Goal: Task Accomplishment & Management: Manage account settings

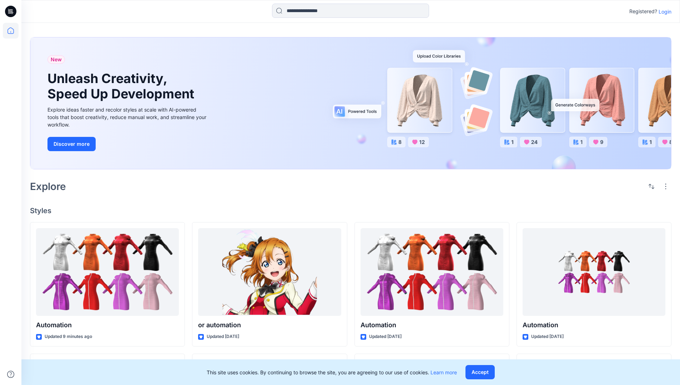
click at [663, 11] on p "Login" at bounding box center [664, 11] width 13 height 7
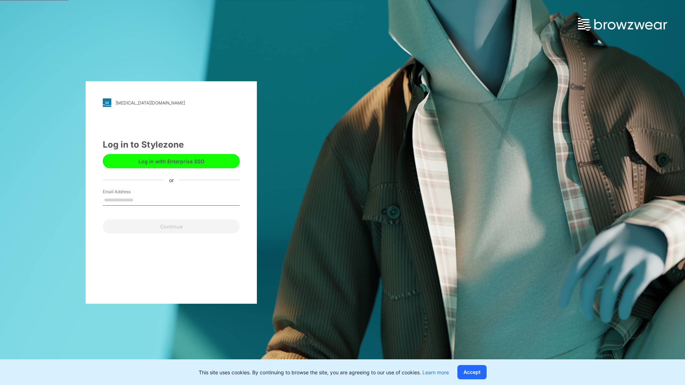
click at [141, 200] on input "Email Address" at bounding box center [171, 200] width 137 height 11
type input "**********"
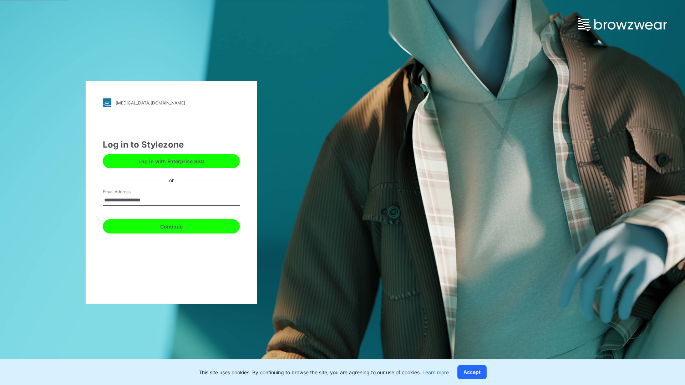
click at [179, 225] on button "Continue" at bounding box center [171, 226] width 137 height 14
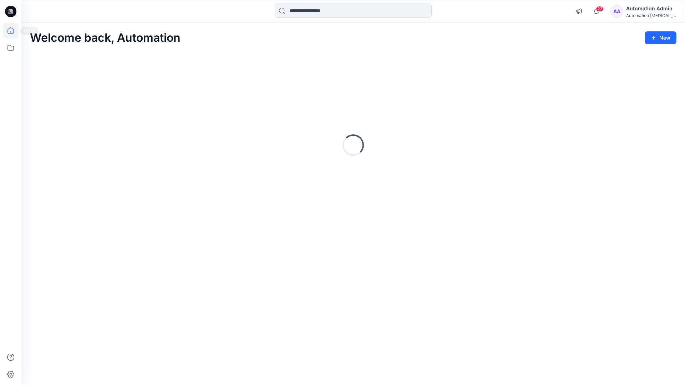
click at [14, 31] on icon at bounding box center [10, 30] width 6 height 6
click at [12, 47] on icon at bounding box center [11, 48] width 16 height 16
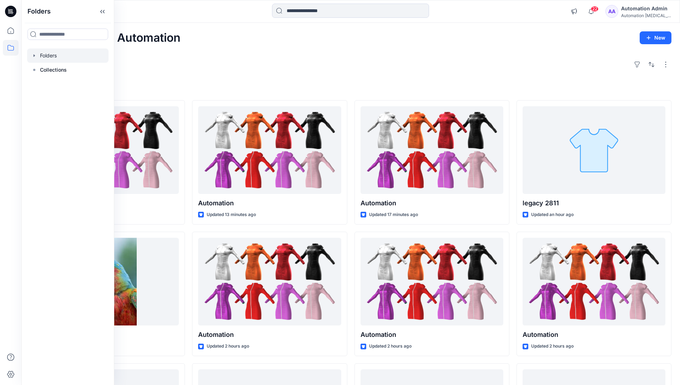
click at [52, 55] on div at bounding box center [67, 56] width 81 height 14
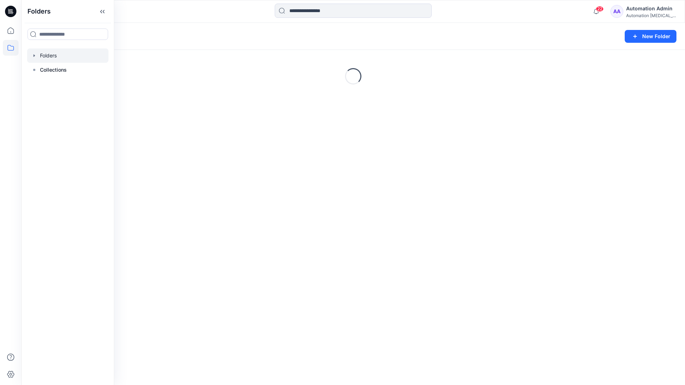
click at [297, 231] on div "Folders New Folder Loading..." at bounding box center [353, 204] width 664 height 362
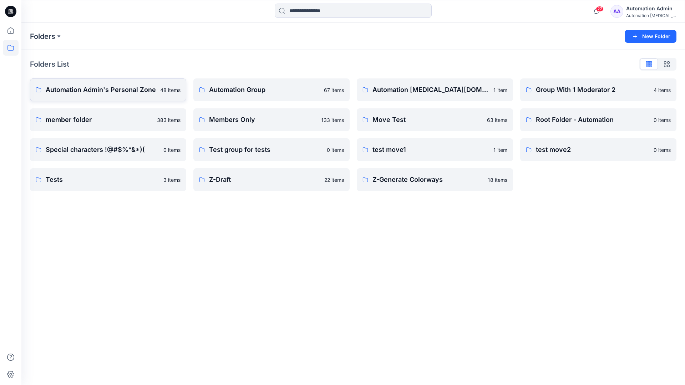
click at [121, 93] on p "Automation Admin's Personal Zone" at bounding box center [101, 90] width 110 height 10
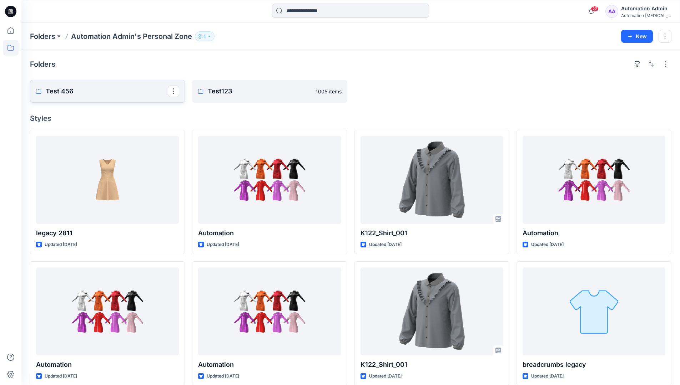
click at [103, 97] on link "Test 456" at bounding box center [107, 91] width 155 height 23
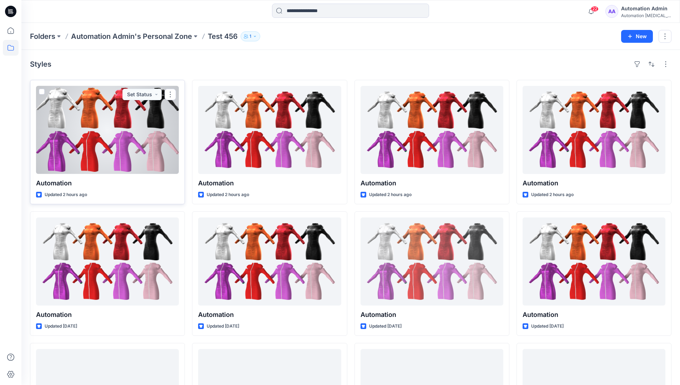
click at [42, 92] on span at bounding box center [42, 92] width 6 height 6
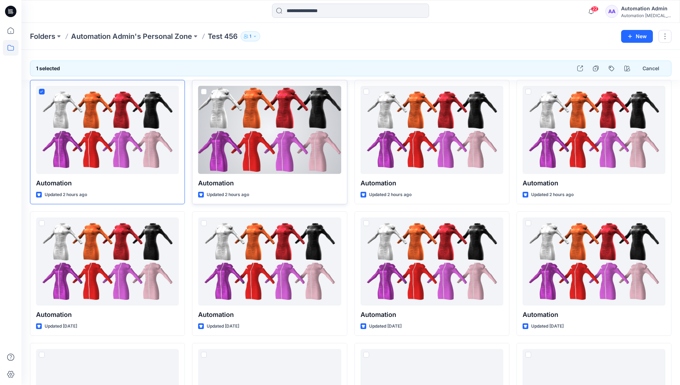
click at [204, 91] on span at bounding box center [204, 92] width 6 height 6
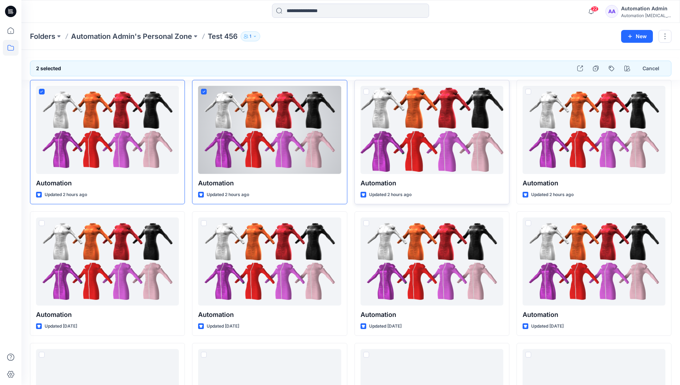
click at [366, 92] on span at bounding box center [366, 92] width 6 height 6
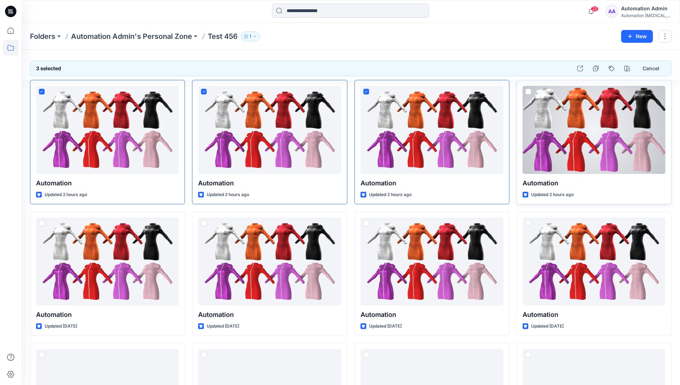
click at [530, 91] on span at bounding box center [528, 92] width 6 height 6
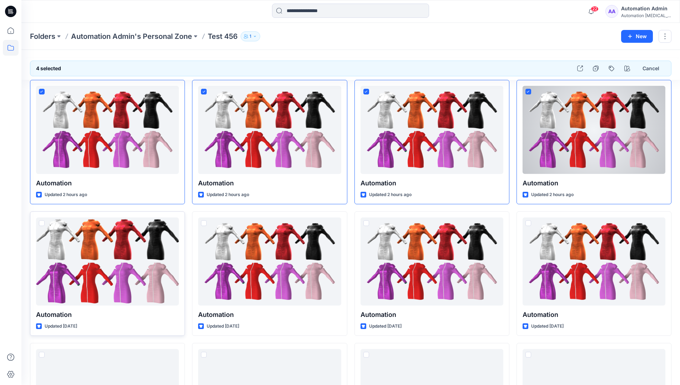
click at [42, 225] on span at bounding box center [42, 223] width 6 height 6
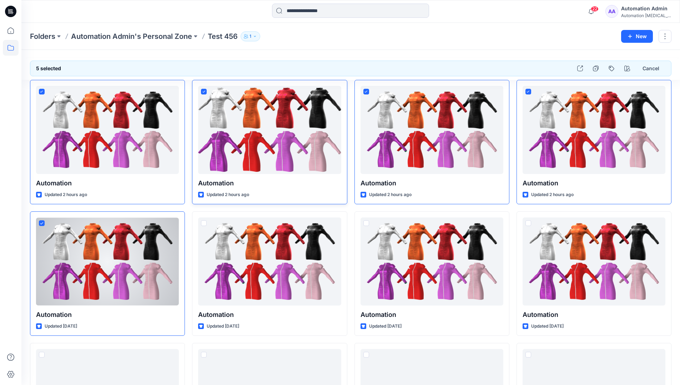
click at [204, 91] on icon at bounding box center [203, 92] width 3 height 2
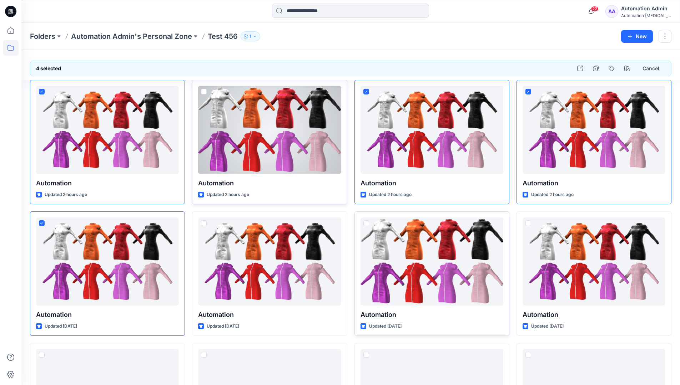
click at [366, 225] on span at bounding box center [366, 223] width 6 height 6
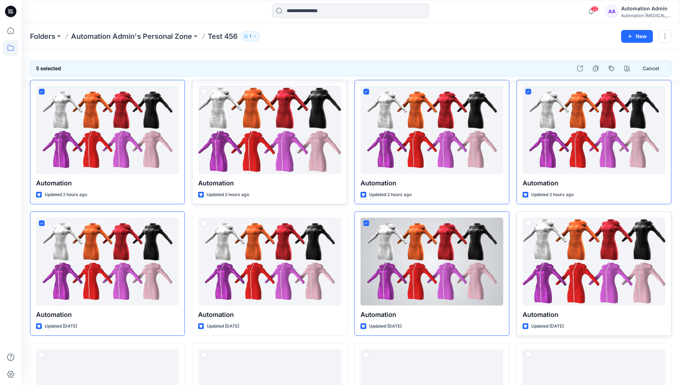
click at [529, 224] on span at bounding box center [528, 223] width 6 height 6
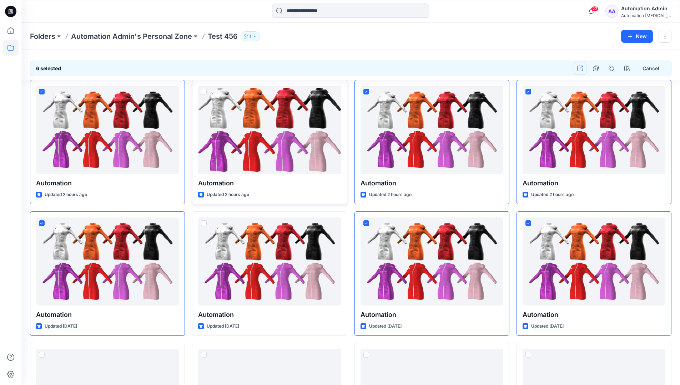
click at [581, 70] on icon "button" at bounding box center [580, 69] width 6 height 6
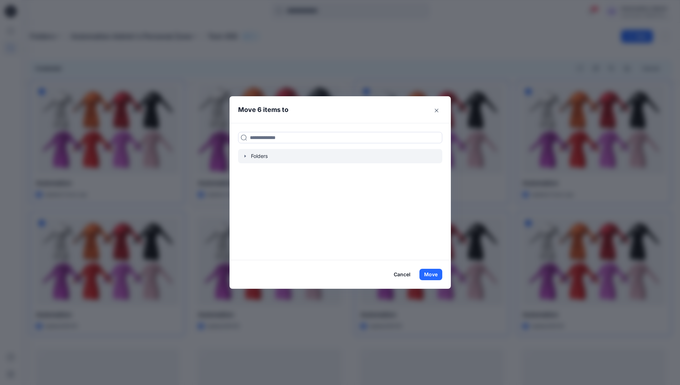
click at [247, 158] on icon "button" at bounding box center [245, 156] width 6 height 6
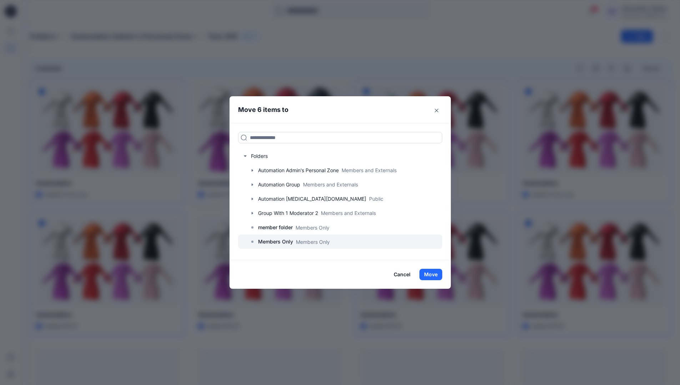
click at [280, 240] on p "Members Only" at bounding box center [275, 242] width 35 height 9
click at [430, 273] on button "Move" at bounding box center [430, 274] width 23 height 11
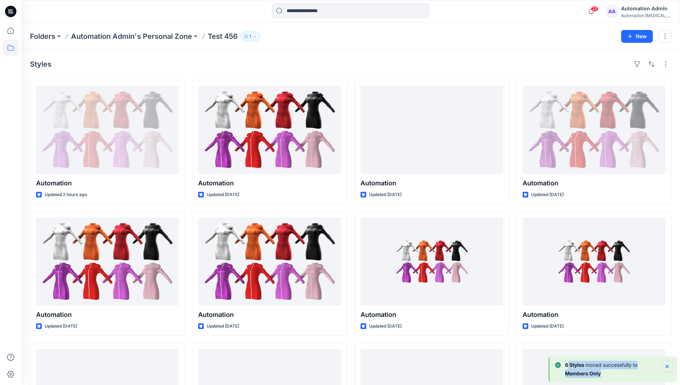
drag, startPoint x: 430, startPoint y: 273, endPoint x: 666, endPoint y: 366, distance: 253.5
click at [666, 366] on div "6 Styles moved successfully to Members Only" at bounding box center [614, 369] width 118 height 17
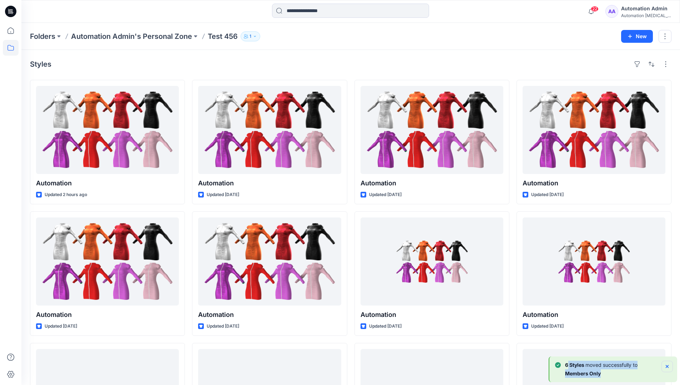
click at [666, 366] on icon "Notifications-bottom-right" at bounding box center [666, 366] width 3 height 3
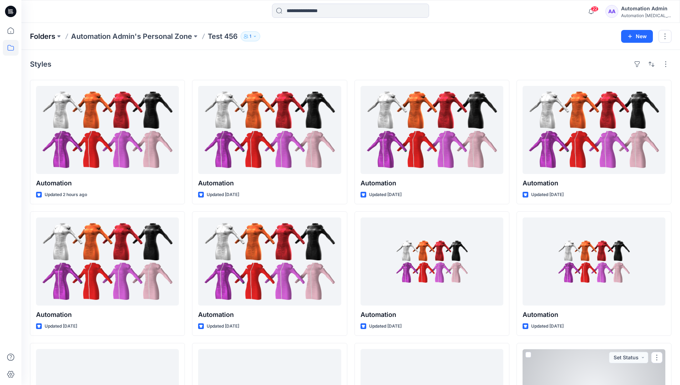
click at [43, 36] on p "Folders" at bounding box center [42, 36] width 25 height 10
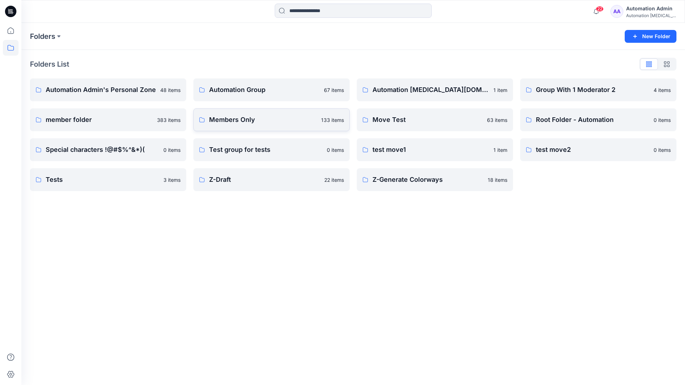
click at [231, 122] on p "Members Only" at bounding box center [263, 120] width 108 height 10
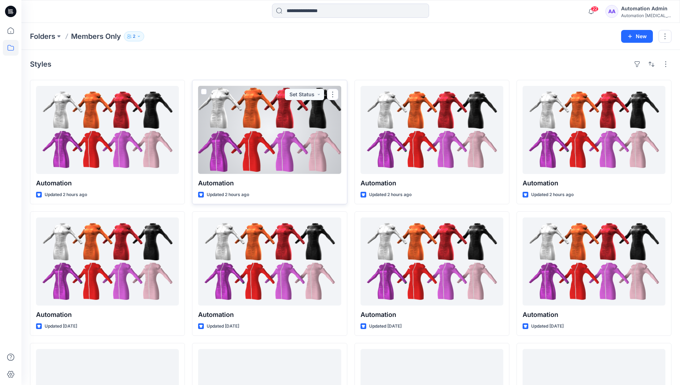
click at [203, 93] on span at bounding box center [204, 92] width 6 height 6
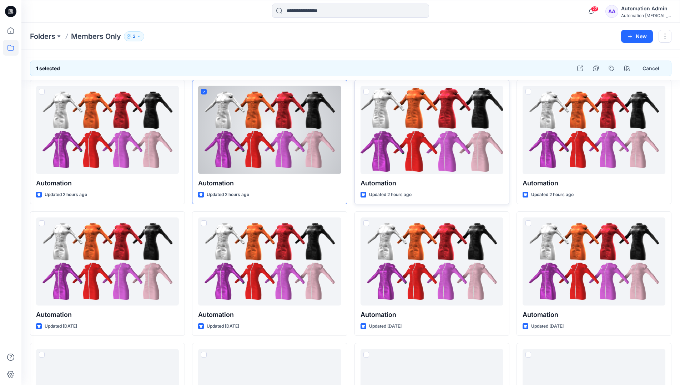
click at [367, 94] on span at bounding box center [366, 92] width 6 height 6
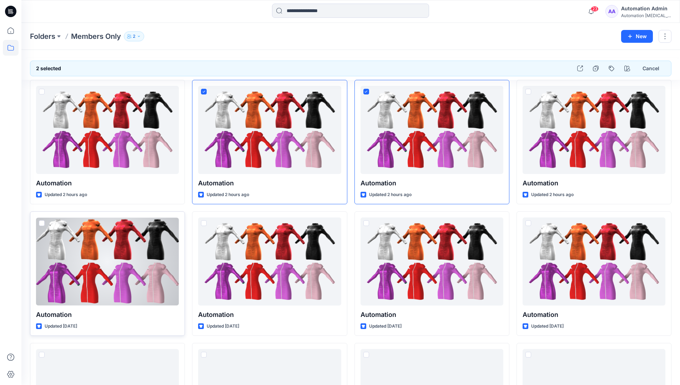
click at [41, 223] on span at bounding box center [42, 223] width 6 height 6
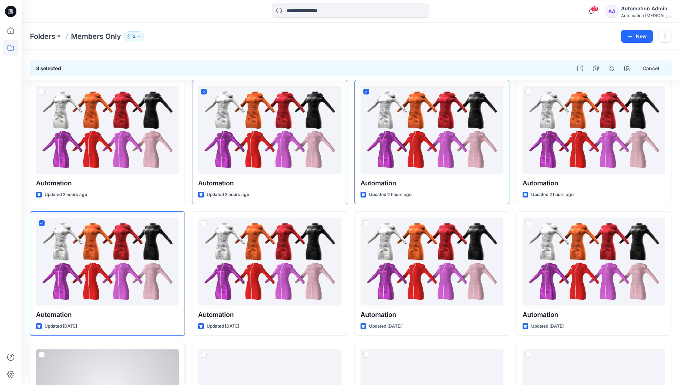
click at [41, 354] on span at bounding box center [42, 355] width 6 height 6
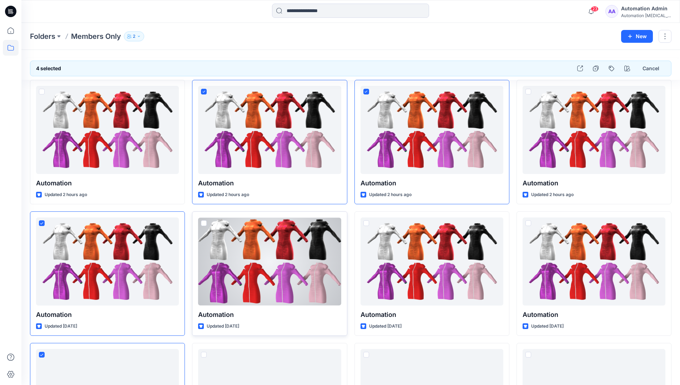
click at [204, 223] on span at bounding box center [204, 223] width 6 height 6
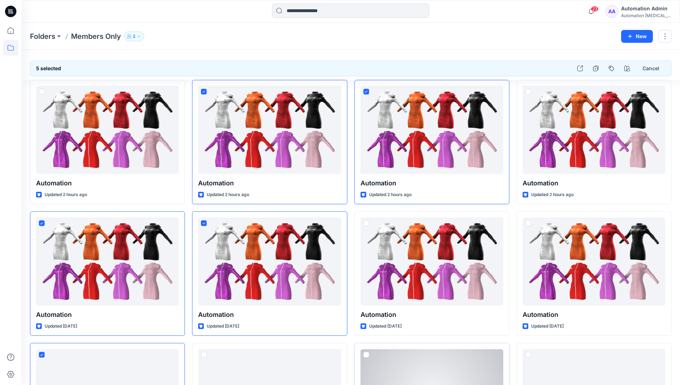
click at [366, 355] on span at bounding box center [366, 355] width 6 height 6
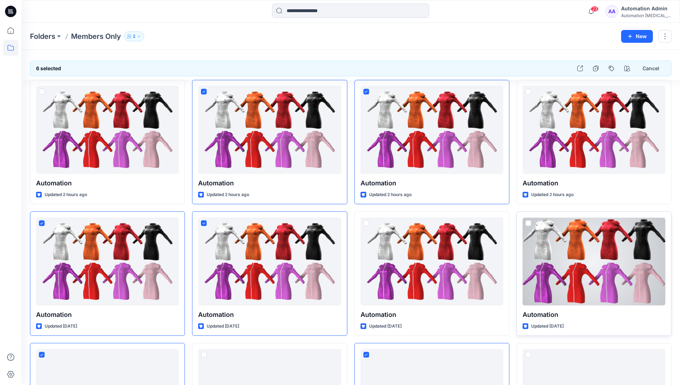
click at [528, 223] on span at bounding box center [528, 223] width 6 height 6
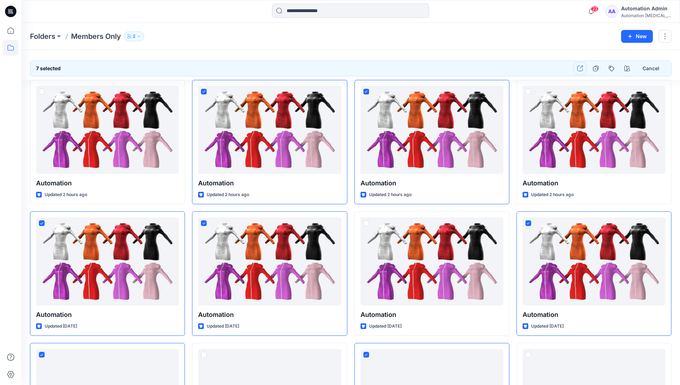
click at [578, 68] on icon "button" at bounding box center [580, 69] width 6 height 6
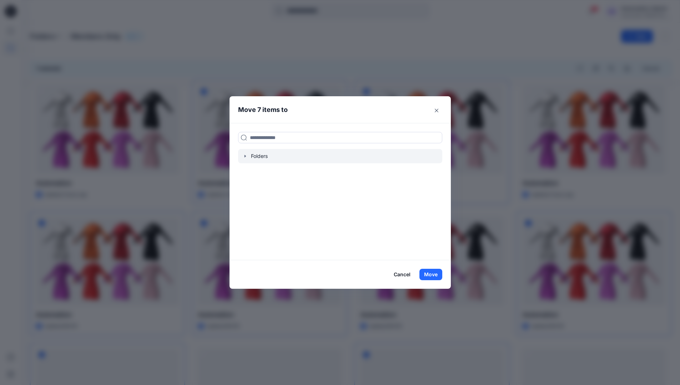
click at [245, 156] on icon "button" at bounding box center [244, 156] width 1 height 2
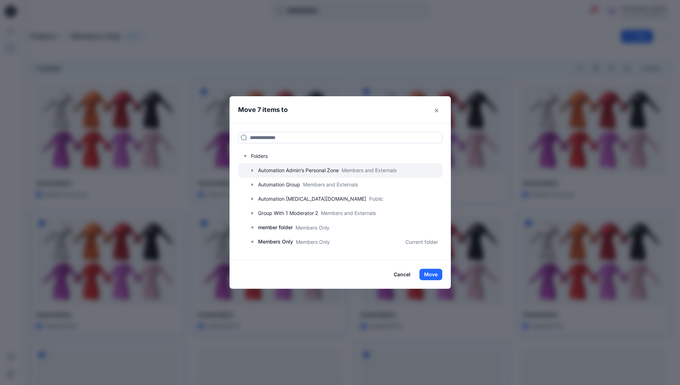
click at [253, 171] on icon "button" at bounding box center [251, 170] width 1 height 2
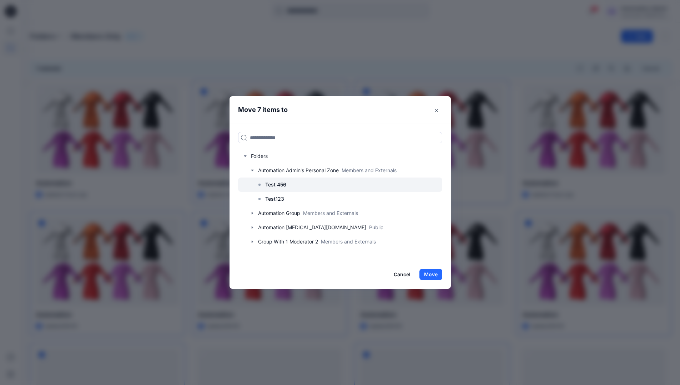
click at [279, 186] on p "Test 456" at bounding box center [275, 185] width 21 height 9
click at [430, 276] on button "Move" at bounding box center [430, 274] width 23 height 11
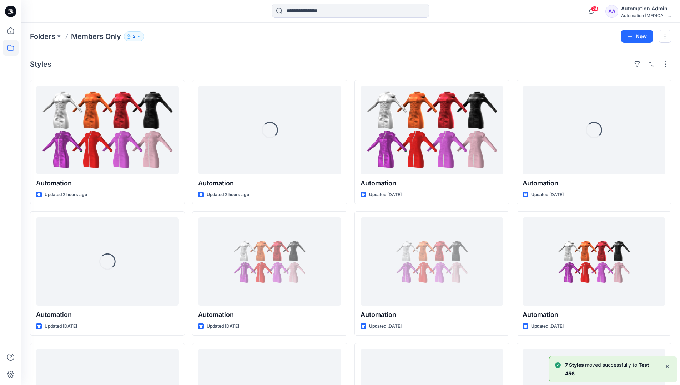
click at [582, 366] on b "7 Styles" at bounding box center [575, 365] width 20 height 6
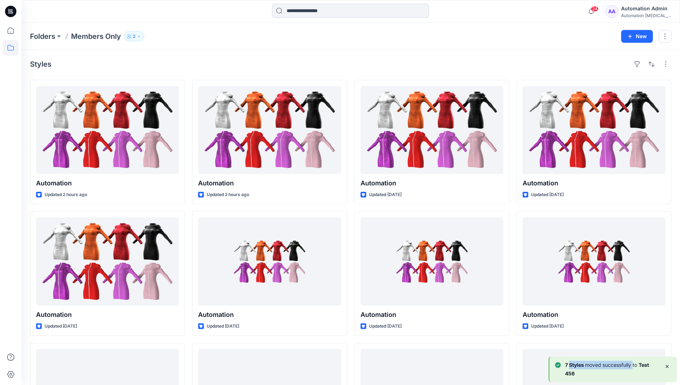
drag, startPoint x: 582, startPoint y: 366, endPoint x: 631, endPoint y: 367, distance: 49.3
click at [631, 367] on p "7 Styles moved successfully to Test 456" at bounding box center [611, 369] width 93 height 17
click at [638, 12] on div "Automation Admin" at bounding box center [646, 8] width 50 height 9
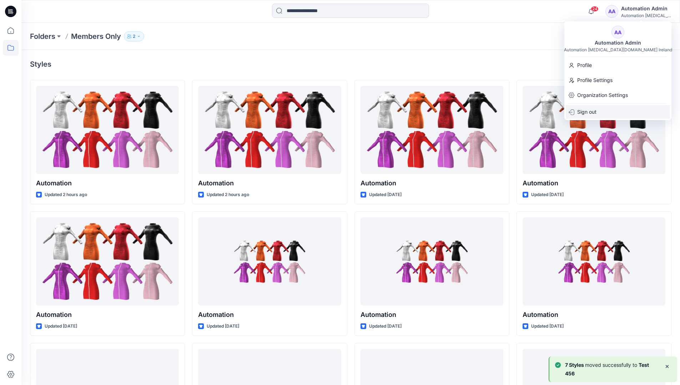
click at [595, 111] on p "Sign out" at bounding box center [586, 112] width 19 height 14
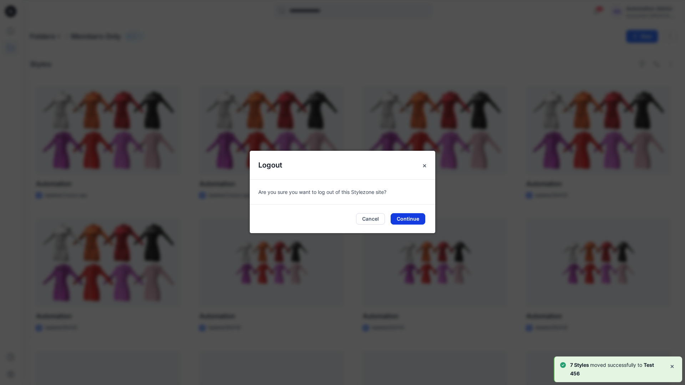
click at [416, 222] on button "Continue" at bounding box center [408, 218] width 35 height 11
